Goal: Check status: Check status

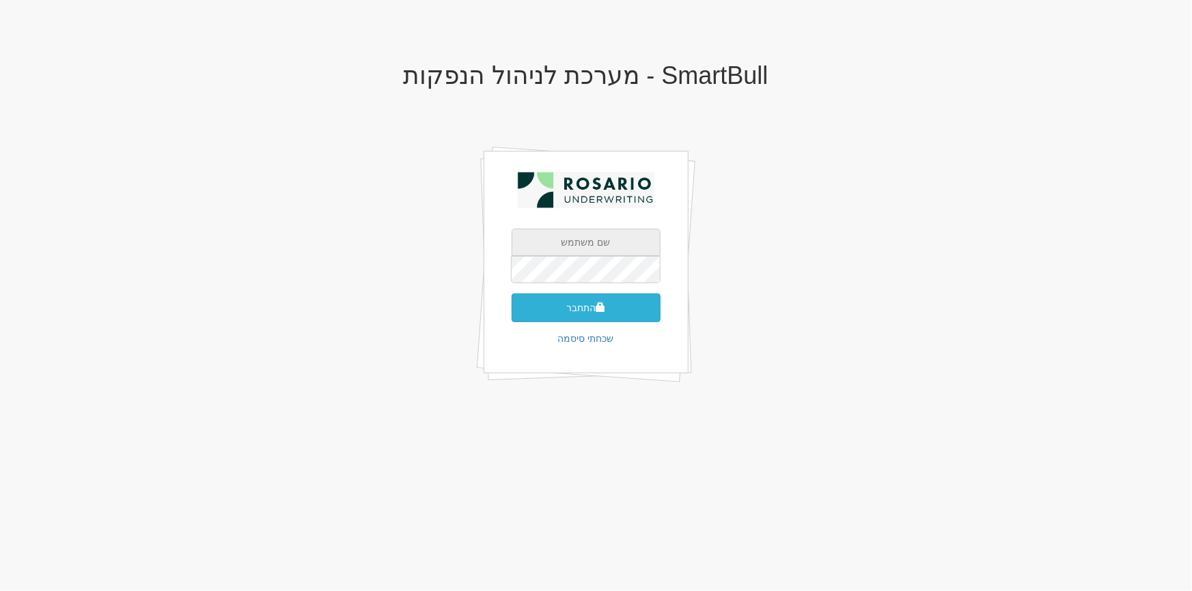
type input "[PERSON_NAME][EMAIL_ADDRESS][PERSON_NAME][DOMAIN_NAME]"
click at [608, 305] on button "התחבר" at bounding box center [586, 308] width 149 height 29
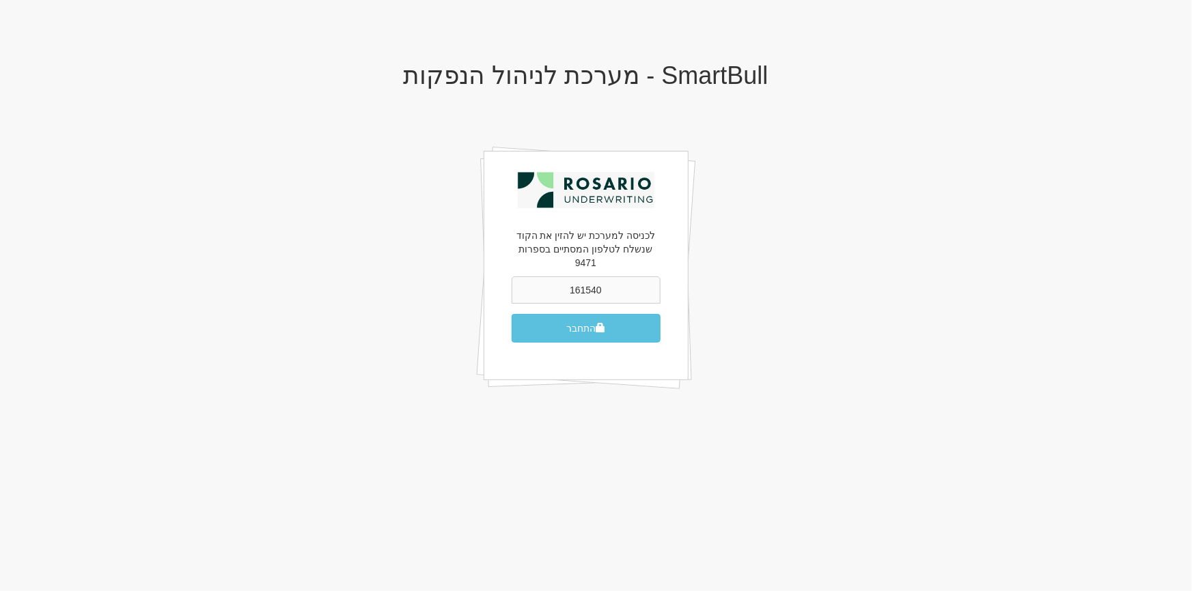
type input "161540"
click at [512, 314] on button "התחבר" at bounding box center [586, 328] width 149 height 29
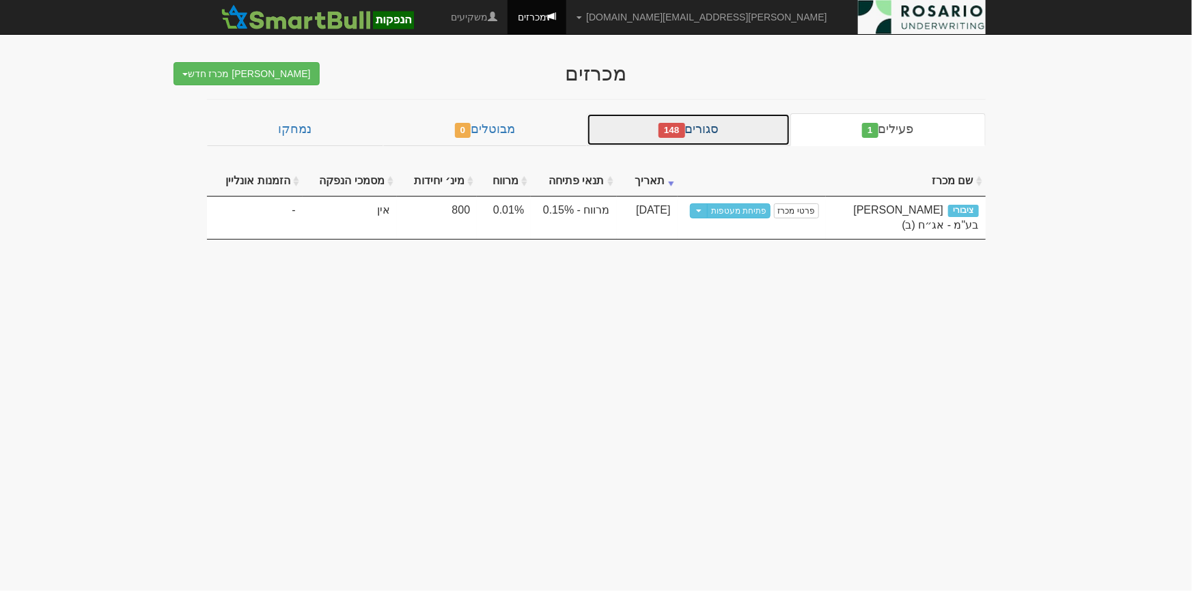
click at [736, 132] on link "סגורים 148" at bounding box center [689, 129] width 204 height 33
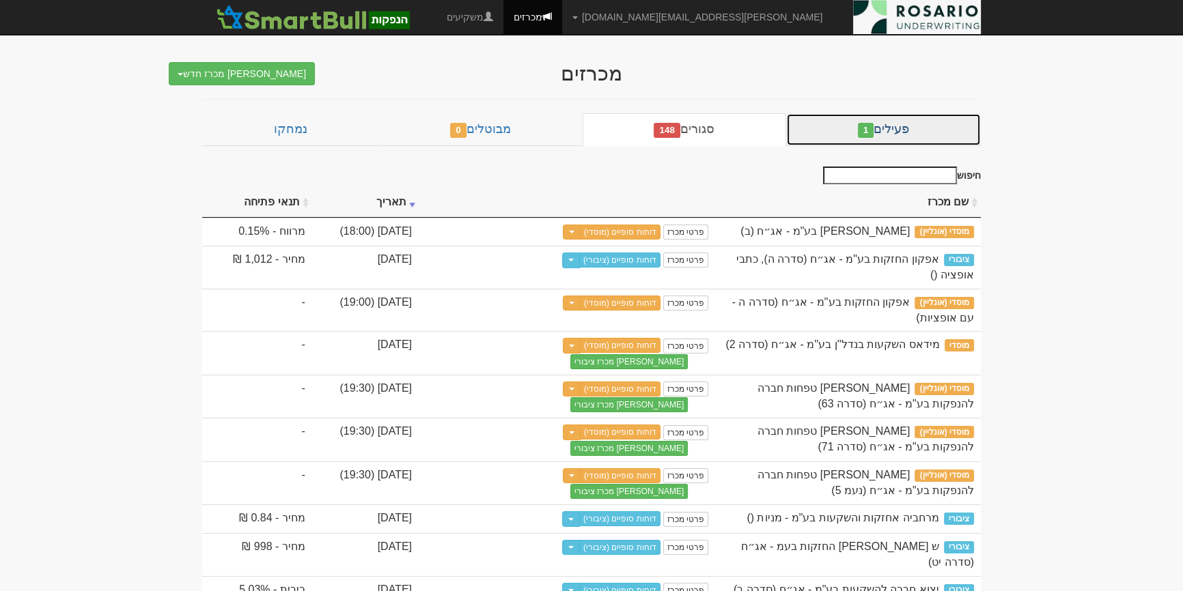
click at [930, 120] on link "פעילים 1" at bounding box center [883, 129] width 195 height 33
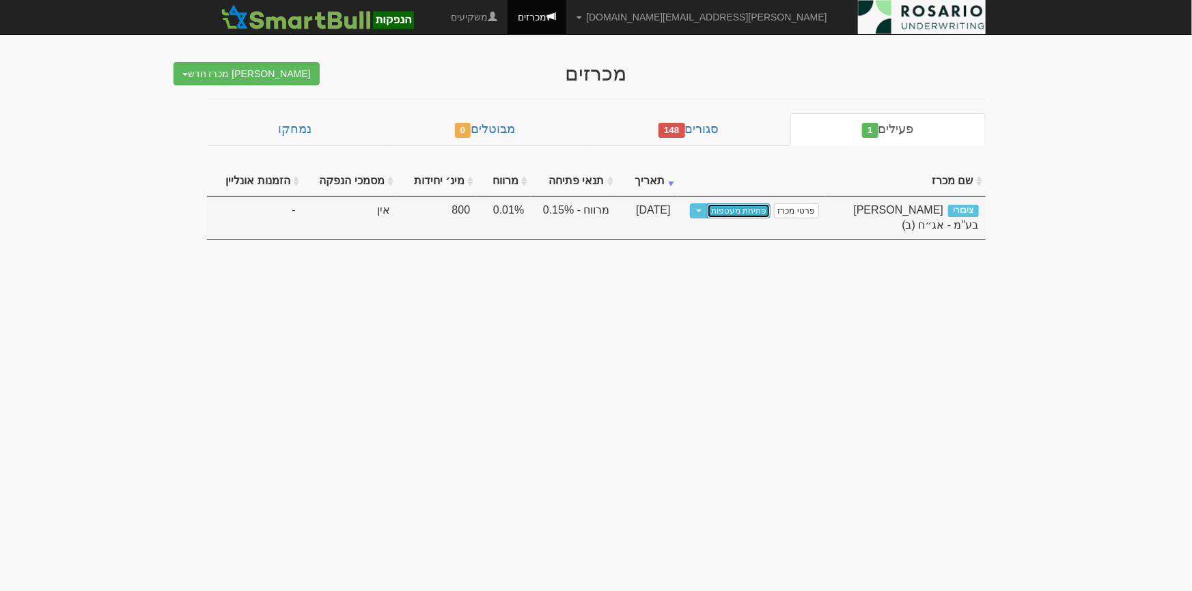
click at [727, 214] on link "פתיחת מעטפות" at bounding box center [739, 211] width 64 height 15
